Goal: Task Accomplishment & Management: Complete application form

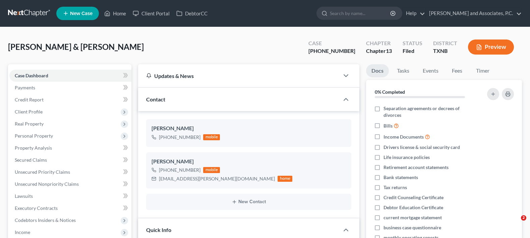
select select "5"
select select "0"
click at [114, 12] on link "Home" at bounding box center [115, 13] width 28 height 12
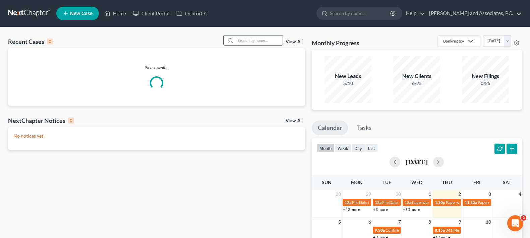
click at [242, 39] on input "search" at bounding box center [258, 41] width 47 height 10
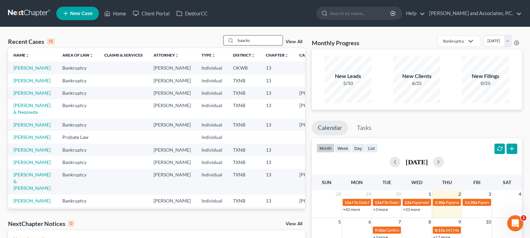
type input "baacks"
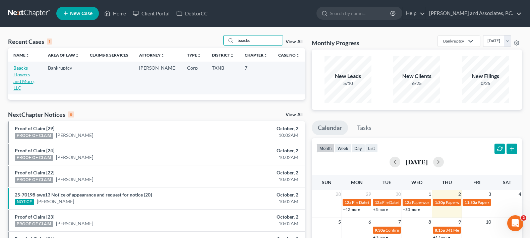
click at [30, 72] on link "Baacks Flowers and More, LLC" at bounding box center [23, 78] width 21 height 26
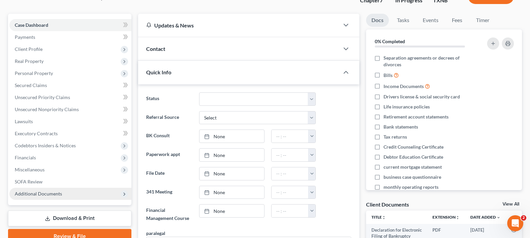
scroll to position [67, 0]
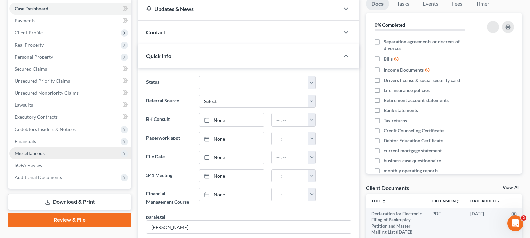
click at [64, 149] on span "Miscellaneous" at bounding box center [70, 153] width 122 height 12
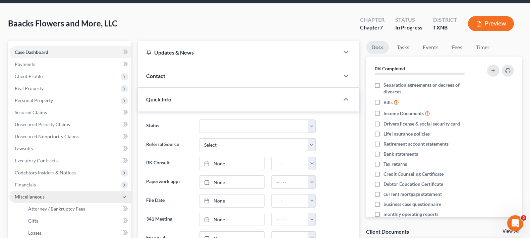
scroll to position [0, 0]
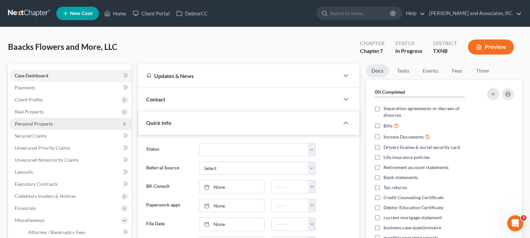
click at [59, 125] on span "Personal Property" at bounding box center [70, 124] width 122 height 12
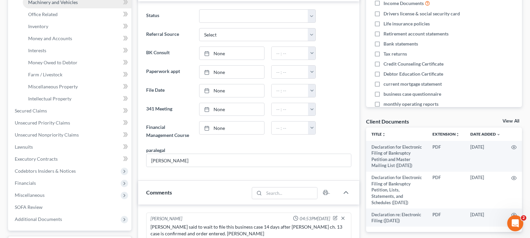
scroll to position [134, 0]
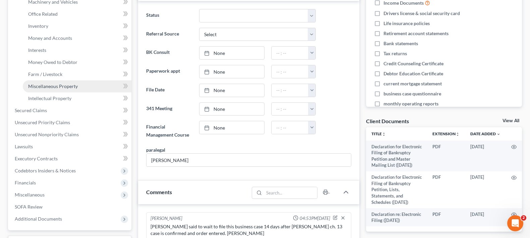
click at [90, 86] on link "Miscellaneous Property" at bounding box center [77, 86] width 109 height 12
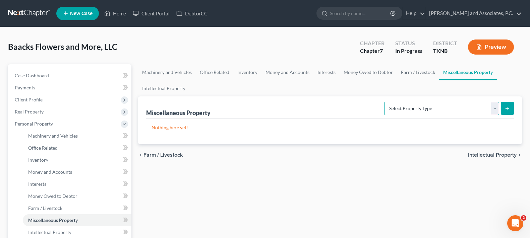
click at [491, 111] on select "Select Property Type Assigned for Creditor Benefit Within 120 Days (SOFA: 8) As…" at bounding box center [441, 108] width 115 height 13
select select "transferred"
click at [384, 102] on select "Select Property Type Assigned for Creditor Benefit Within 120 Days (SOFA: 8) As…" at bounding box center [441, 108] width 115 height 13
click at [510, 107] on button "submit" at bounding box center [506, 108] width 13 height 13
select select "Ordinary (within 2 years)"
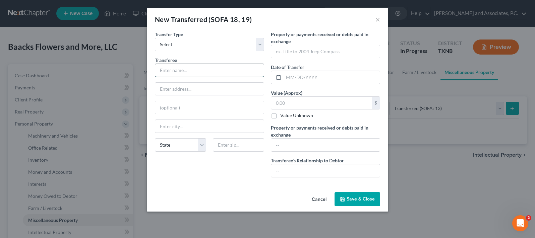
click at [213, 71] on input "text" at bounding box center [209, 70] width 109 height 13
click at [169, 66] on input "text" at bounding box center [209, 70] width 109 height 13
type input "[PERSON_NAME]"
click at [166, 91] on input "text" at bounding box center [209, 89] width 109 height 13
type input "[STREET_ADDRESS]"
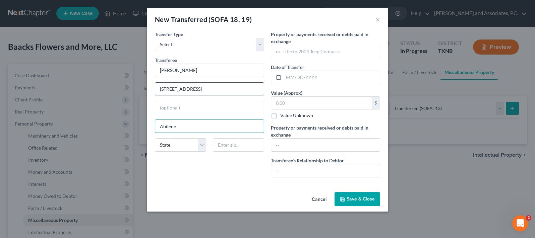
type input "Abilene"
select select "45"
type input "79601"
click at [316, 76] on input "text" at bounding box center [331, 77] width 96 height 13
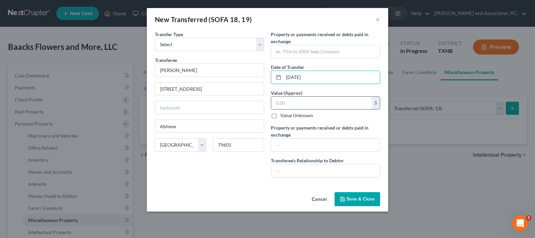
type input "03/19/2025"
click at [315, 99] on input "text" at bounding box center [321, 103] width 100 height 13
type input "350,000.00"
click at [306, 49] on input "text" at bounding box center [325, 51] width 109 height 13
click at [361, 202] on button "Save & Close" at bounding box center [357, 199] width 46 height 14
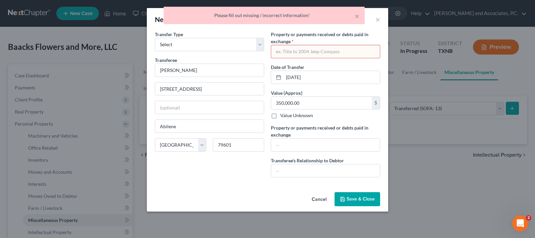
click at [319, 54] on input "text" at bounding box center [325, 51] width 109 height 13
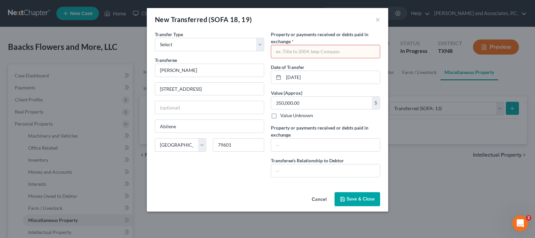
click at [300, 51] on input "text" at bounding box center [325, 51] width 109 height 13
click at [304, 50] on input "text" at bounding box center [325, 51] width 109 height 13
click at [282, 50] on input "[STREET_ADDRESS]" at bounding box center [325, 51] width 109 height 13
type input "[STREET_ADDRESS]"
click at [364, 198] on span "Save & Close" at bounding box center [360, 199] width 28 height 6
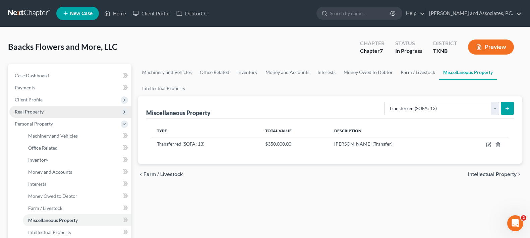
click at [33, 116] on span "Real Property" at bounding box center [70, 112] width 122 height 12
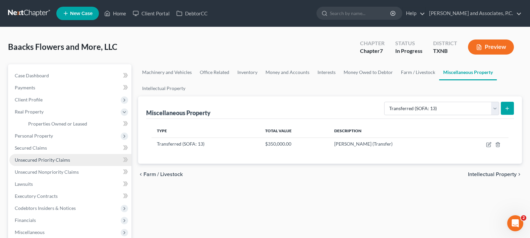
click at [53, 163] on link "Unsecured Priority Claims" at bounding box center [70, 160] width 122 height 12
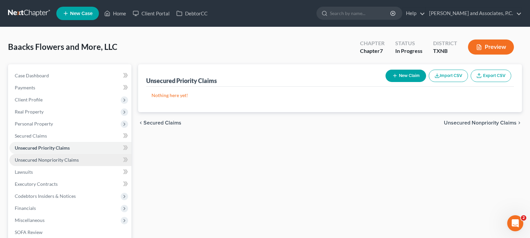
click at [49, 163] on link "Unsecured Nonpriority Claims" at bounding box center [70, 160] width 122 height 12
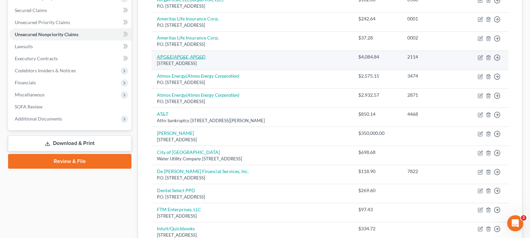
scroll to position [134, 0]
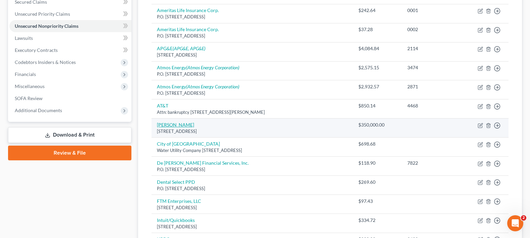
click at [166, 127] on link "[PERSON_NAME]" at bounding box center [175, 125] width 37 height 6
select select "45"
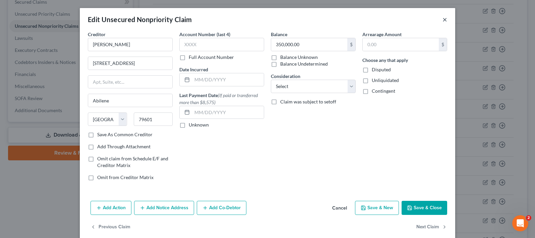
click at [443, 21] on button "×" at bounding box center [444, 19] width 5 height 8
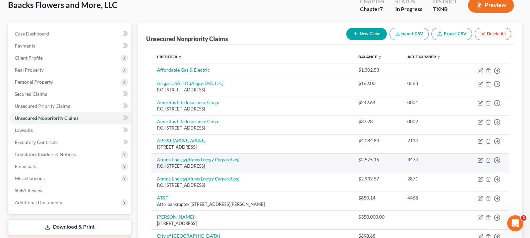
scroll to position [67, 0]
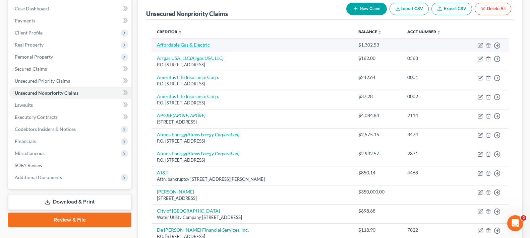
click at [186, 43] on link "Affordable Gas & Electric" at bounding box center [183, 45] width 53 height 6
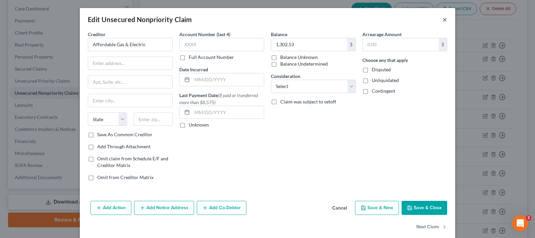
click at [442, 19] on button "×" at bounding box center [444, 19] width 5 height 8
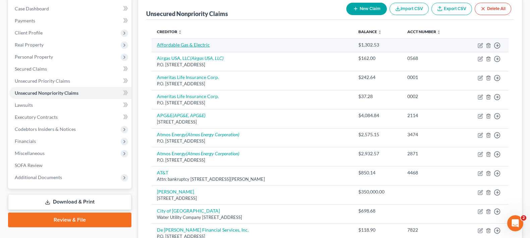
click at [200, 43] on link "Affordable Gas & Electric" at bounding box center [183, 45] width 53 height 6
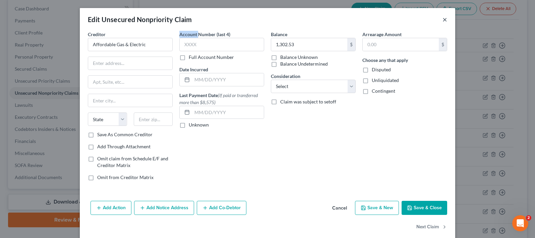
click at [442, 20] on button "×" at bounding box center [444, 19] width 5 height 8
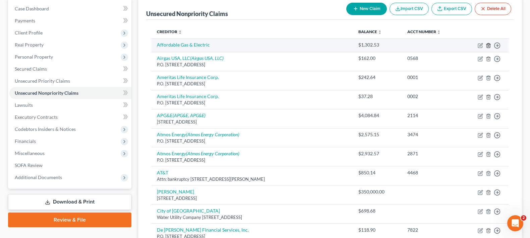
click at [489, 45] on icon "button" at bounding box center [487, 45] width 5 height 5
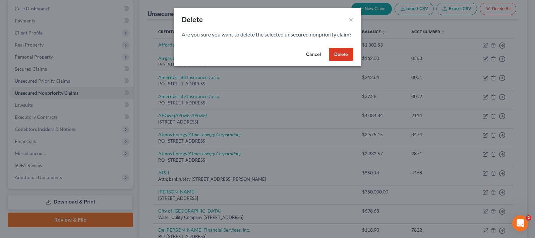
click at [352, 61] on button "Delete" at bounding box center [341, 54] width 24 height 13
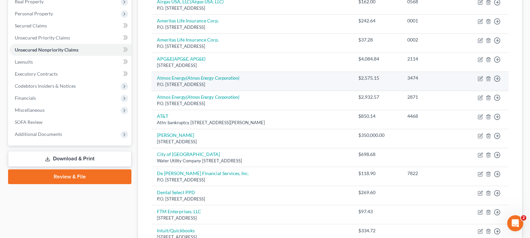
scroll to position [134, 0]
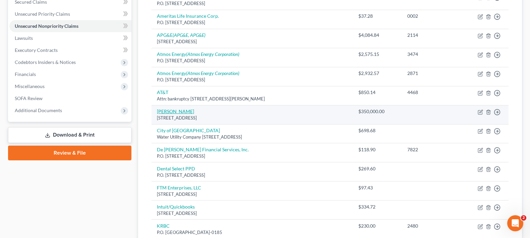
click at [182, 111] on link "[PERSON_NAME]" at bounding box center [175, 112] width 37 height 6
select select "45"
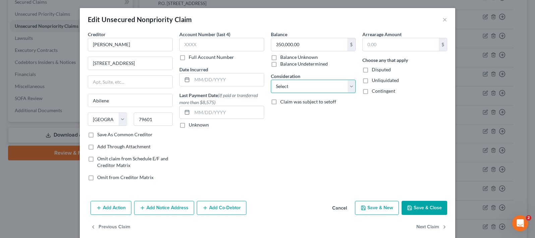
click at [298, 88] on select "Select Cable / Satellite Services Collection Agency Credit Card Debt Debt Couns…" at bounding box center [313, 86] width 85 height 13
click at [230, 150] on div "Account Number (last 4) Full Account Number Date Incurred Last Payment Date (If…" at bounding box center [221, 108] width 91 height 155
click at [425, 208] on button "Save & Close" at bounding box center [424, 208] width 46 height 14
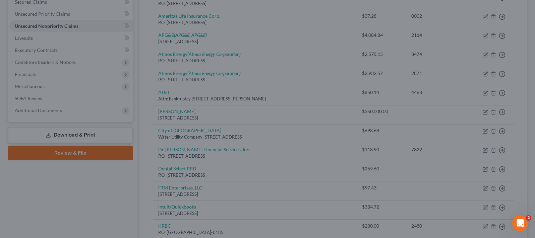
type input "0"
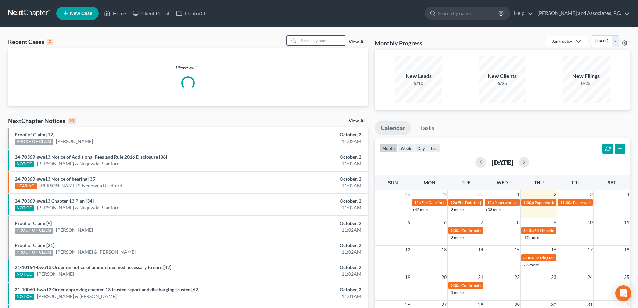
click at [301, 40] on input "search" at bounding box center [322, 41] width 47 height 10
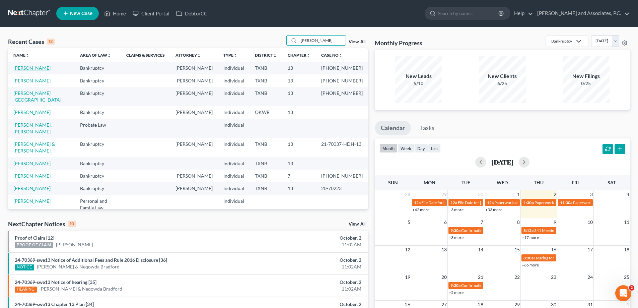
type input "[PERSON_NAME]"
click at [37, 67] on link "[PERSON_NAME]" at bounding box center [31, 68] width 37 height 6
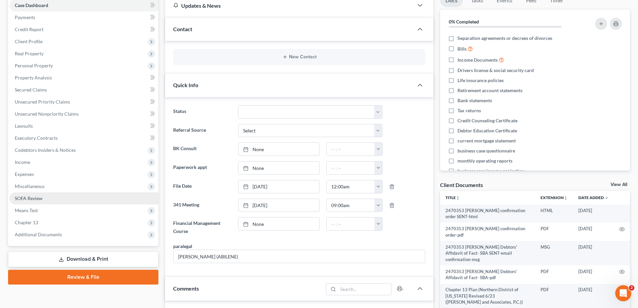
scroll to position [67, 0]
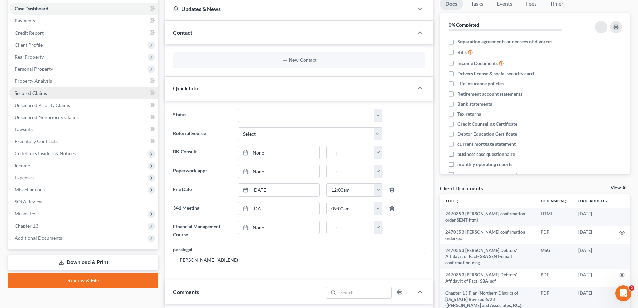
click at [40, 94] on span "Secured Claims" at bounding box center [31, 93] width 32 height 6
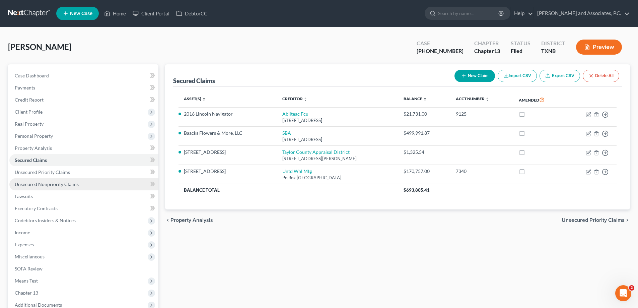
click at [55, 182] on span "Unsecured Nonpriority Claims" at bounding box center [47, 184] width 64 height 6
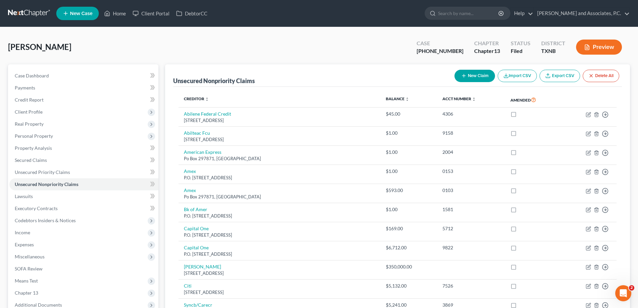
scroll to position [134, 0]
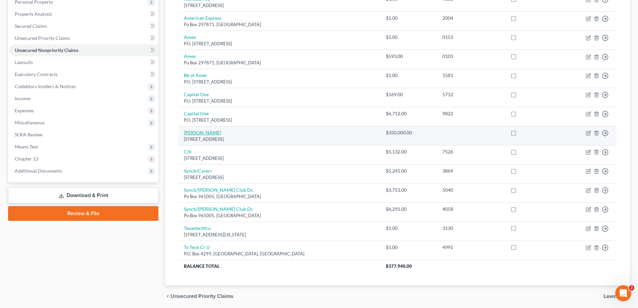
click at [198, 134] on link "[PERSON_NAME]" at bounding box center [202, 133] width 37 height 6
select select "45"
select select "0"
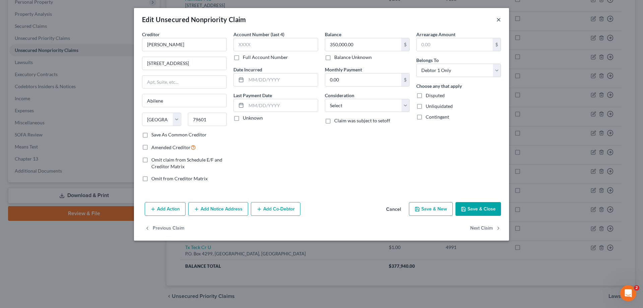
click at [497, 21] on button "×" at bounding box center [498, 19] width 5 height 8
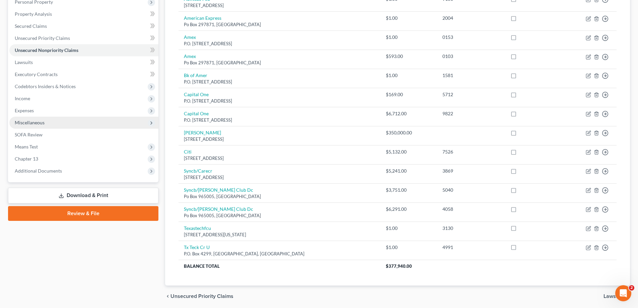
click at [49, 124] on span "Miscellaneous" at bounding box center [83, 123] width 149 height 12
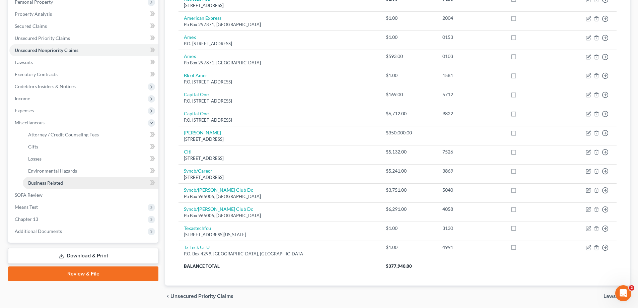
click at [54, 185] on span "Business Related" at bounding box center [45, 183] width 35 height 6
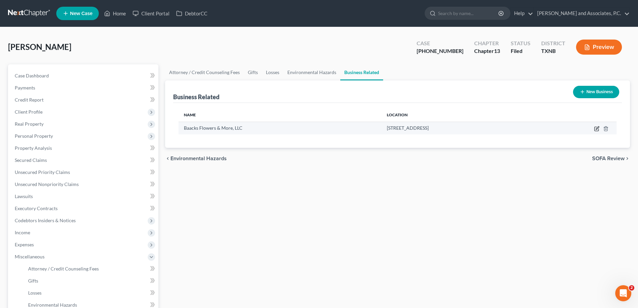
click at [597, 128] on icon "button" at bounding box center [597, 127] width 3 height 3
select select "officer"
select select "45"
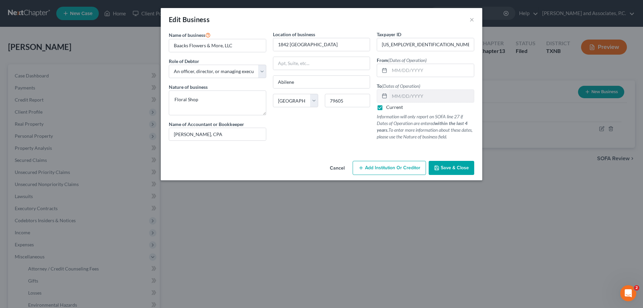
click at [450, 168] on span "Save & Close" at bounding box center [455, 168] width 28 height 6
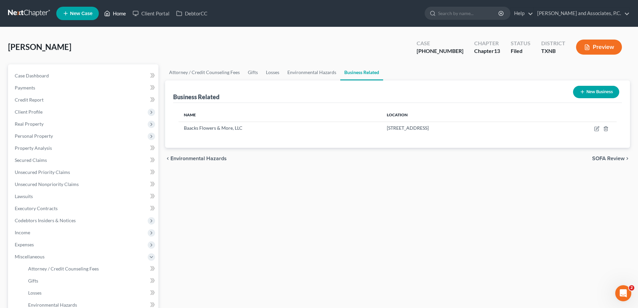
click at [122, 12] on link "Home" at bounding box center [115, 13] width 28 height 12
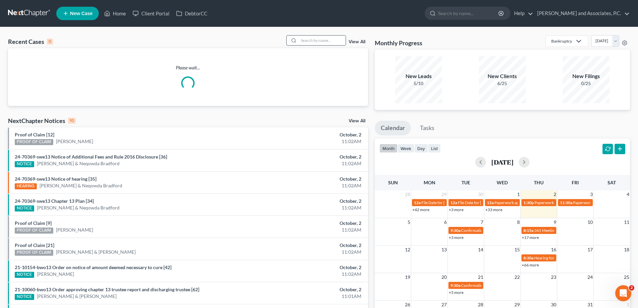
click at [321, 44] on input "search" at bounding box center [322, 41] width 47 height 10
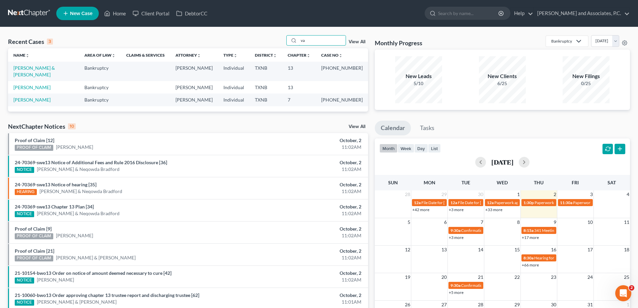
type input "v"
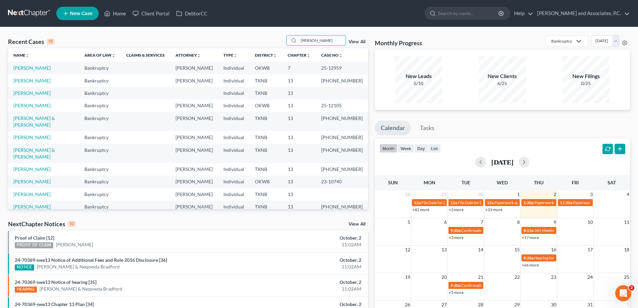
type input "[PERSON_NAME]"
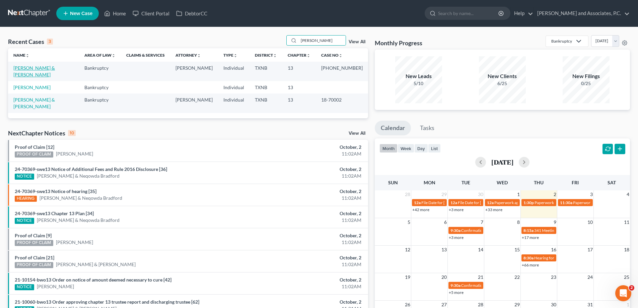
click at [38, 70] on link "[PERSON_NAME] & [PERSON_NAME]" at bounding box center [34, 71] width 42 height 12
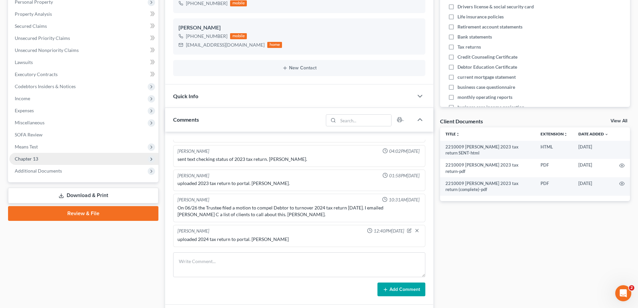
scroll to position [709, 0]
click at [51, 168] on span "Additional Documents" at bounding box center [38, 171] width 47 height 6
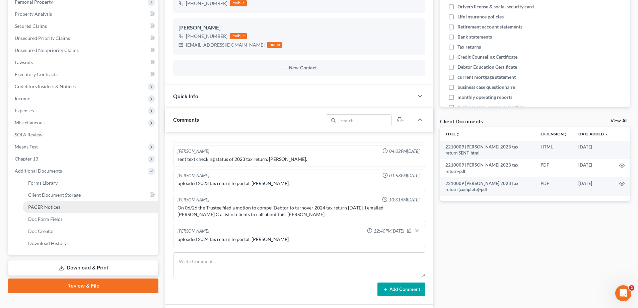
click at [55, 206] on span "PACER Notices" at bounding box center [44, 207] width 32 height 6
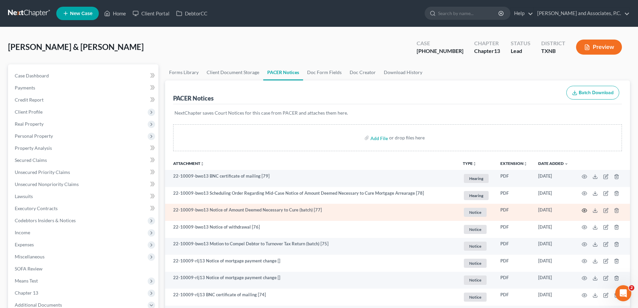
click at [586, 209] on icon "button" at bounding box center [584, 210] width 5 height 5
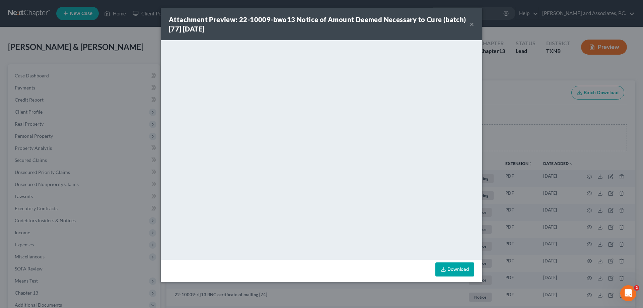
click at [458, 271] on link "Download" at bounding box center [454, 269] width 39 height 14
